Goal: Find specific page/section: Find specific page/section

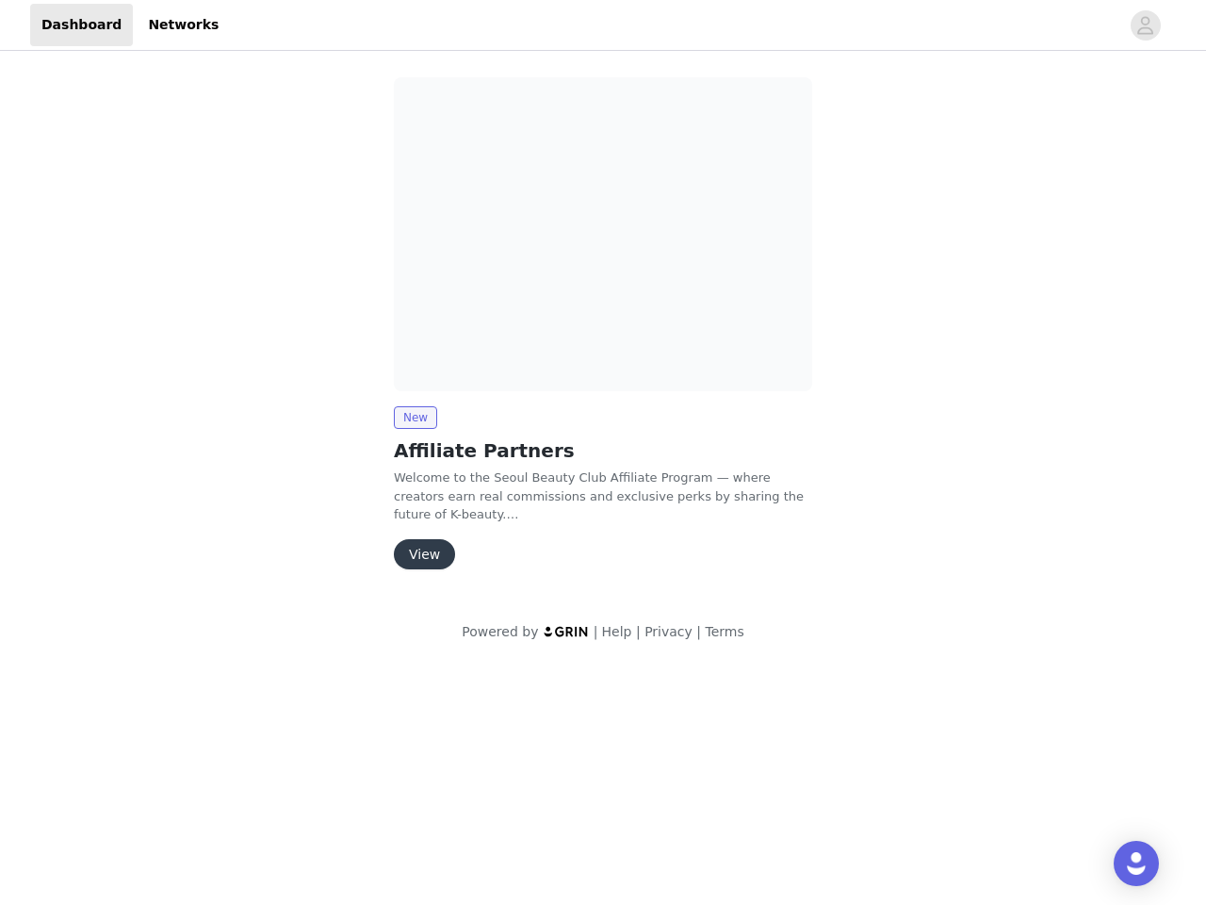
click at [603, 332] on img at bounding box center [603, 234] width 418 height 314
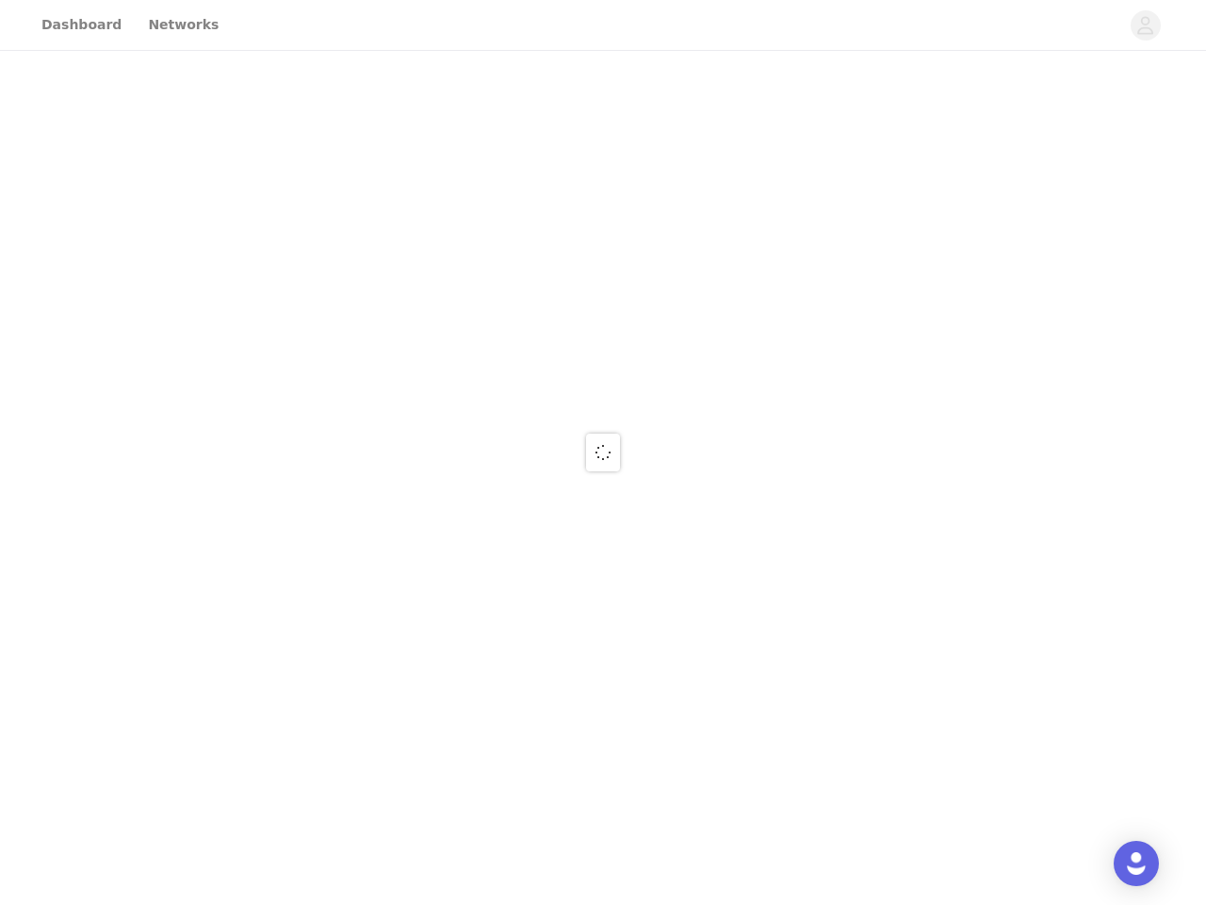
click at [603, 234] on div at bounding box center [603, 452] width 1206 height 905
click at [415, 418] on div at bounding box center [603, 452] width 1206 height 905
click at [423, 554] on div at bounding box center [603, 452] width 1206 height 905
click at [1137, 863] on img "Open Intercom Messenger" at bounding box center [1136, 863] width 23 height 23
